Goal: Task Accomplishment & Management: Use online tool/utility

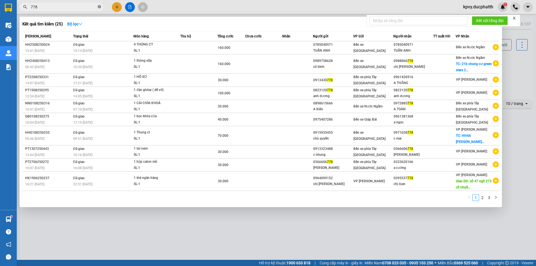
click at [98, 5] on icon "close-circle" at bounding box center [99, 6] width 3 height 3
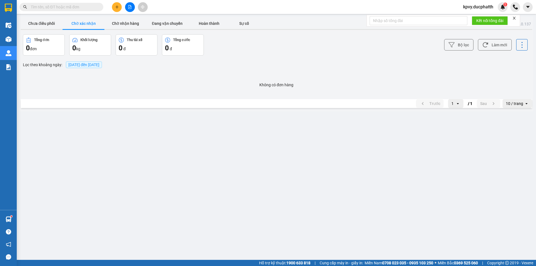
click at [68, 7] on input "text" at bounding box center [64, 7] width 66 height 6
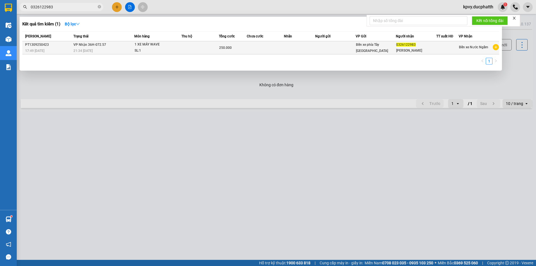
type input "0326122983"
click at [111, 47] on td "VP Nhận 36H-072.57 21:34 [DATE]" at bounding box center [103, 47] width 62 height 13
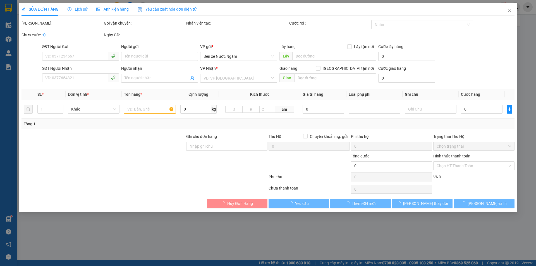
type input "0326122983"
type input "[PERSON_NAME]"
type input "GỬI TT"
type input "250.000"
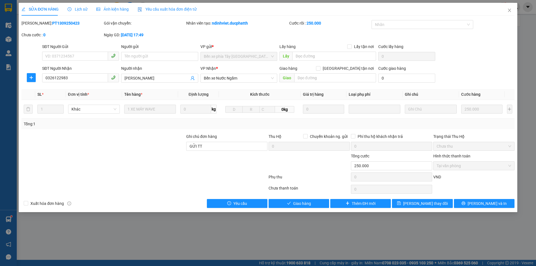
click at [77, 9] on span "Lịch sử" at bounding box center [78, 9] width 20 height 4
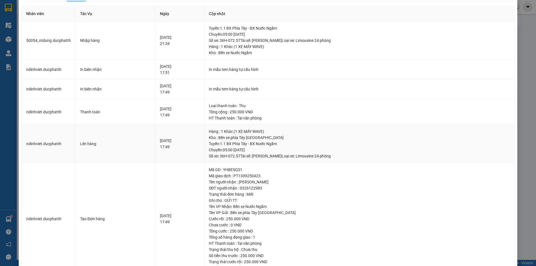
scroll to position [34, 0]
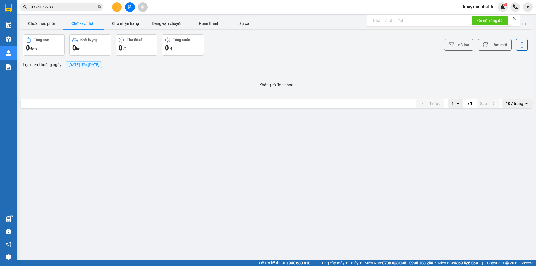
click at [99, 8] on icon "close-circle" at bounding box center [99, 6] width 3 height 3
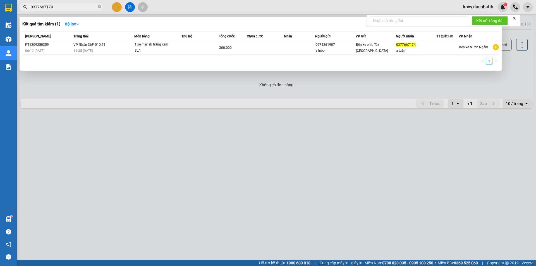
type input "0377667174"
click at [250, 55] on div "Mã ĐH Trạng thái Món hàng Thu hộ Tổng cước Chưa cước Nhãn Người gửi VP Gửi Ngườ…" at bounding box center [260, 49] width 477 height 37
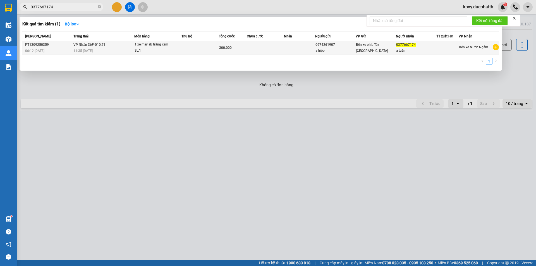
click at [196, 45] on td at bounding box center [200, 47] width 37 height 13
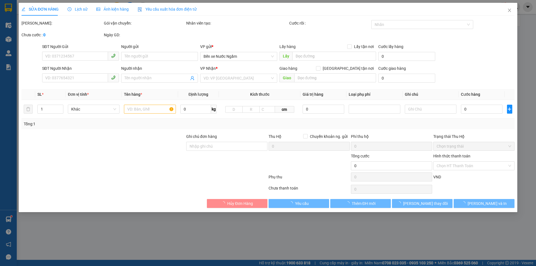
type input "0974261907"
type input "a hiệp"
type input "0377667174"
type input "a tuấn"
type input "ck 13/9 6h12 hiep vtb cty"
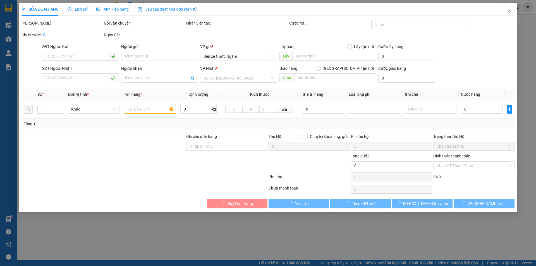
type input "300.000"
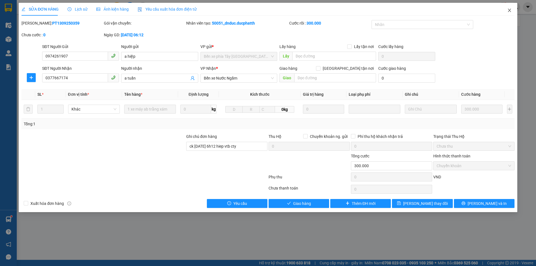
click at [509, 8] on span "Close" at bounding box center [510, 11] width 16 height 16
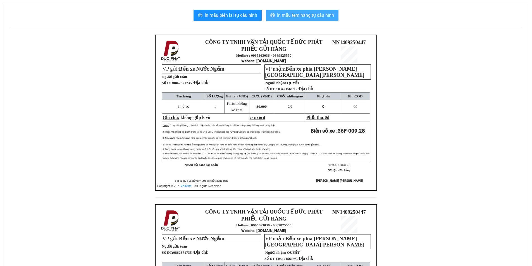
click at [299, 16] on span "In mẫu tem hàng tự cấu hình" at bounding box center [305, 15] width 57 height 7
click at [283, 16] on span "In mẫu tem hàng tự cấu hình" at bounding box center [305, 15] width 57 height 7
